Goal: Information Seeking & Learning: Learn about a topic

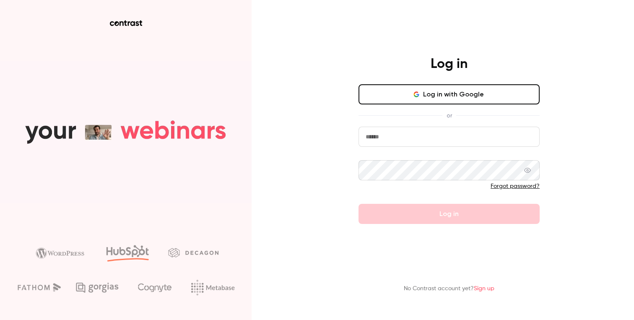
click at [455, 139] on input "email" at bounding box center [449, 137] width 181 height 20
type input "**********"
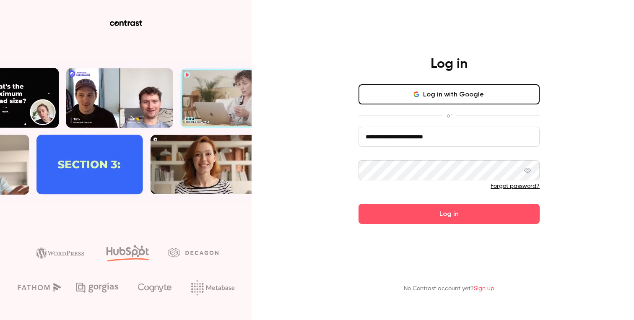
click at [359, 204] on button "Log in" at bounding box center [449, 214] width 181 height 20
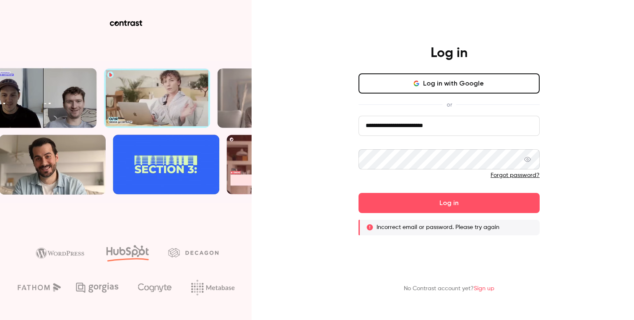
click at [531, 162] on icon at bounding box center [527, 159] width 7 height 5
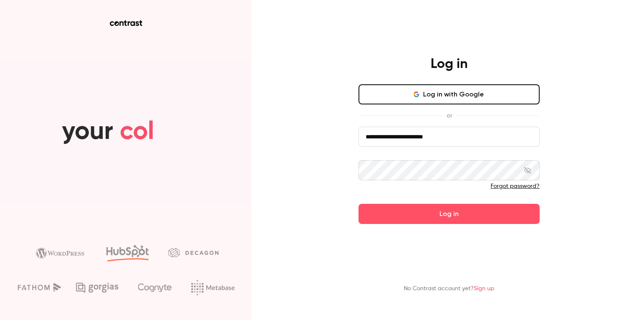
click at [359, 204] on button "Log in" at bounding box center [449, 214] width 181 height 20
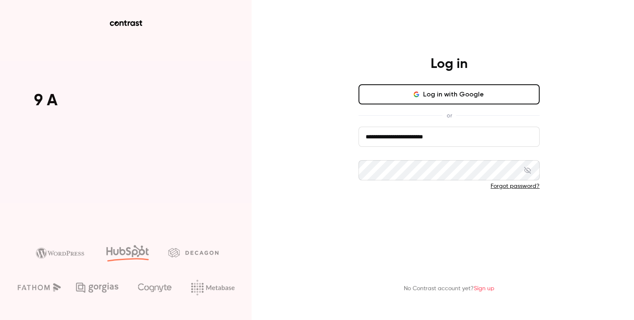
click at [449, 222] on button "Log in" at bounding box center [449, 214] width 181 height 20
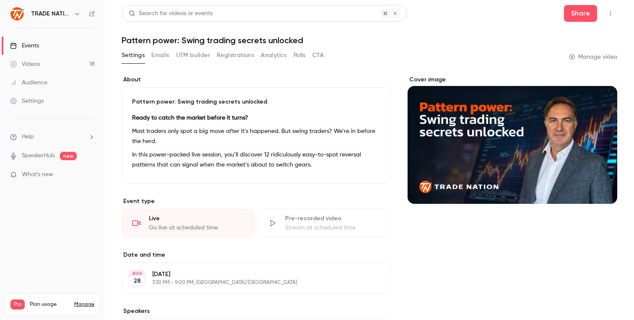
click at [36, 38] on link "Events" at bounding box center [52, 45] width 105 height 18
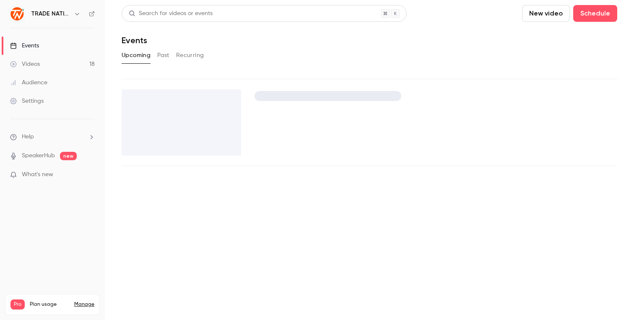
click at [35, 44] on div "Events" at bounding box center [24, 46] width 29 height 8
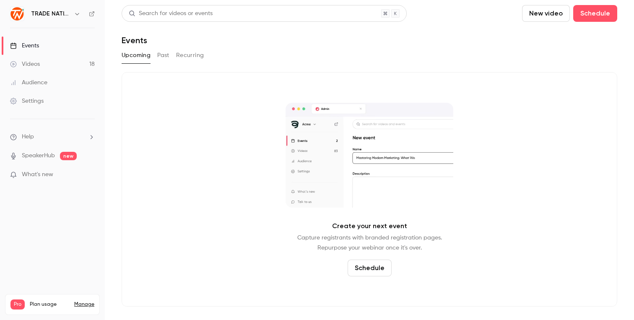
click at [161, 51] on button "Past" at bounding box center [163, 55] width 12 height 13
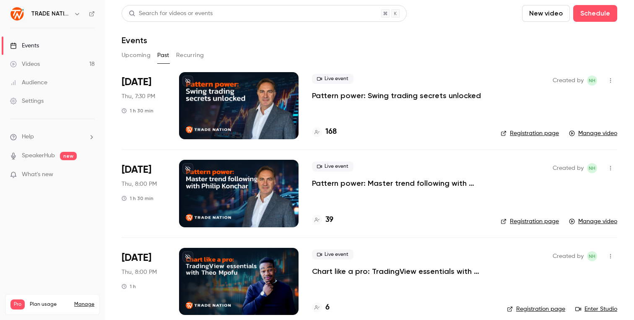
click at [241, 96] on div at bounding box center [239, 105] width 120 height 67
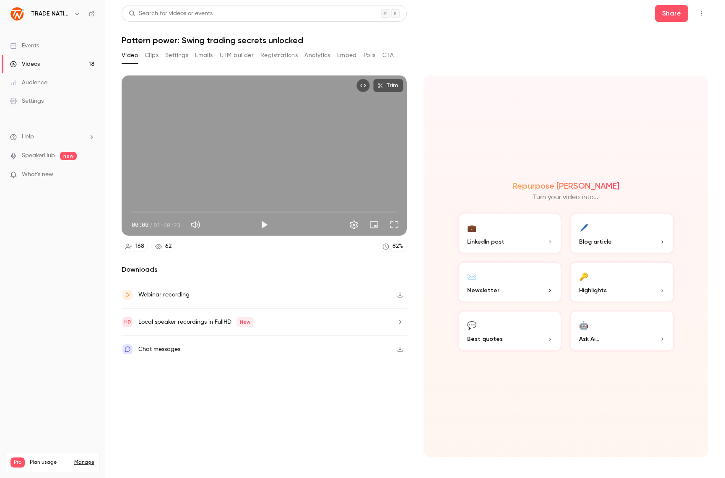
click at [311, 55] on button "Analytics" at bounding box center [318, 55] width 26 height 13
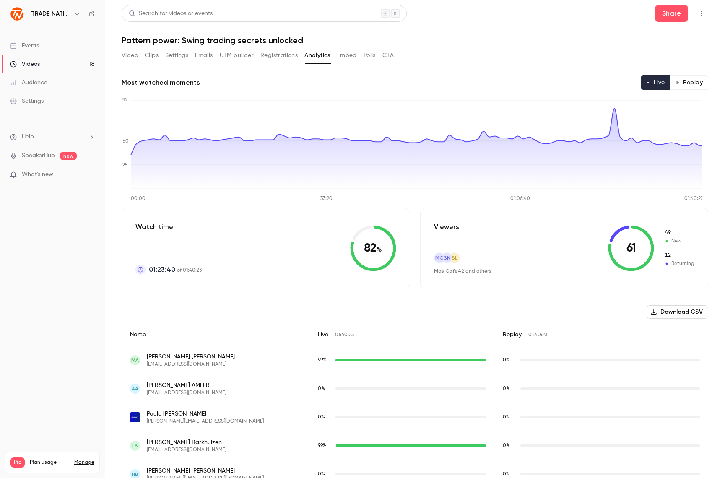
click at [372, 54] on button "Polls" at bounding box center [370, 55] width 12 height 13
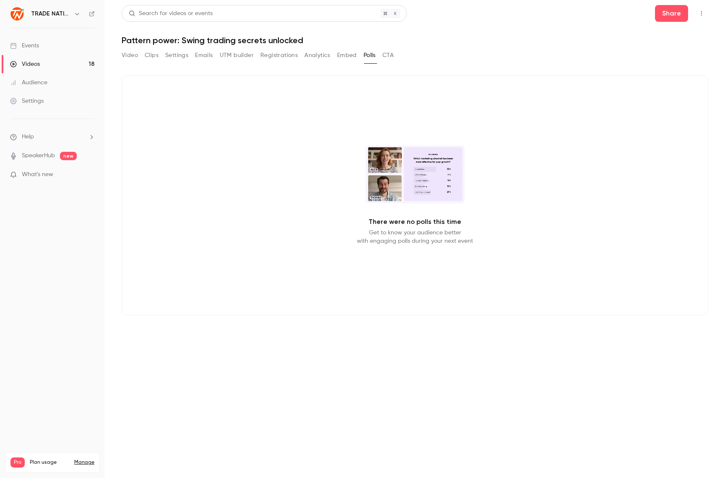
click at [429, 168] on video at bounding box center [415, 175] width 99 height 58
click at [394, 57] on button "CTA" at bounding box center [388, 55] width 11 height 13
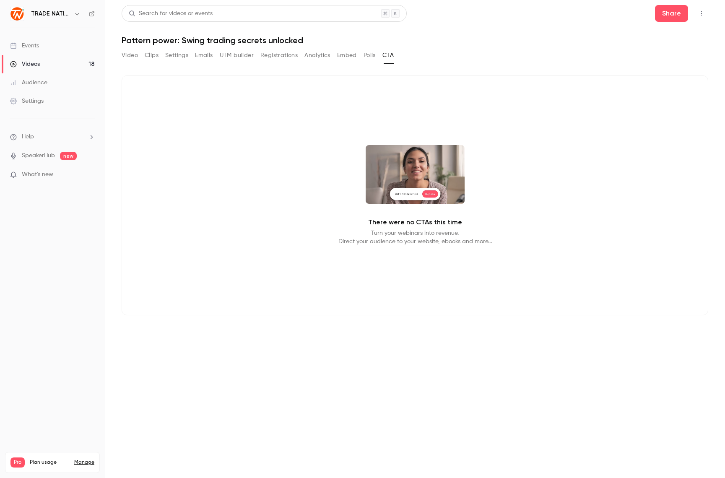
click at [369, 57] on button "Polls" at bounding box center [370, 55] width 12 height 13
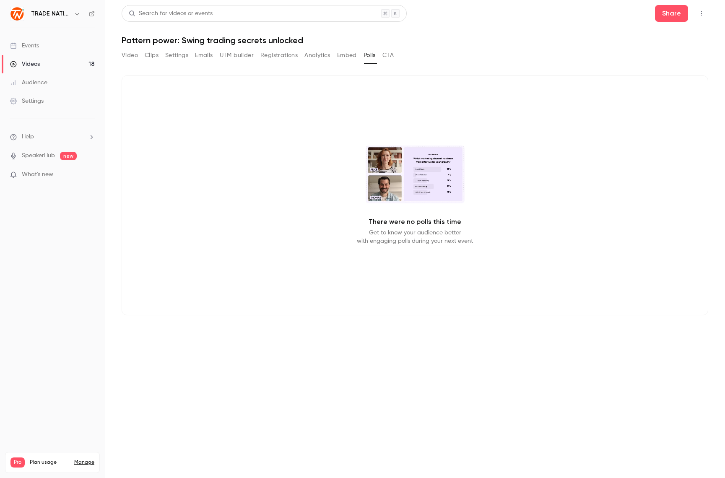
click at [314, 54] on button "Analytics" at bounding box center [318, 55] width 26 height 13
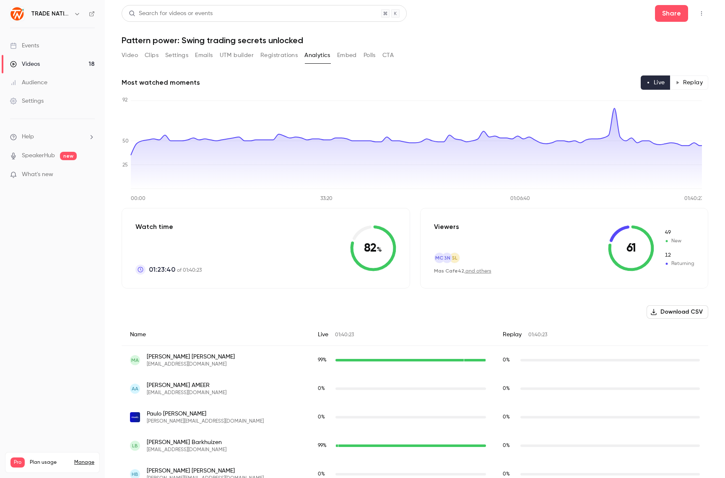
click at [682, 315] on button "Download CSV" at bounding box center [678, 311] width 62 height 13
click at [367, 54] on button "Polls" at bounding box center [370, 55] width 12 height 13
